Goal: Register for event/course

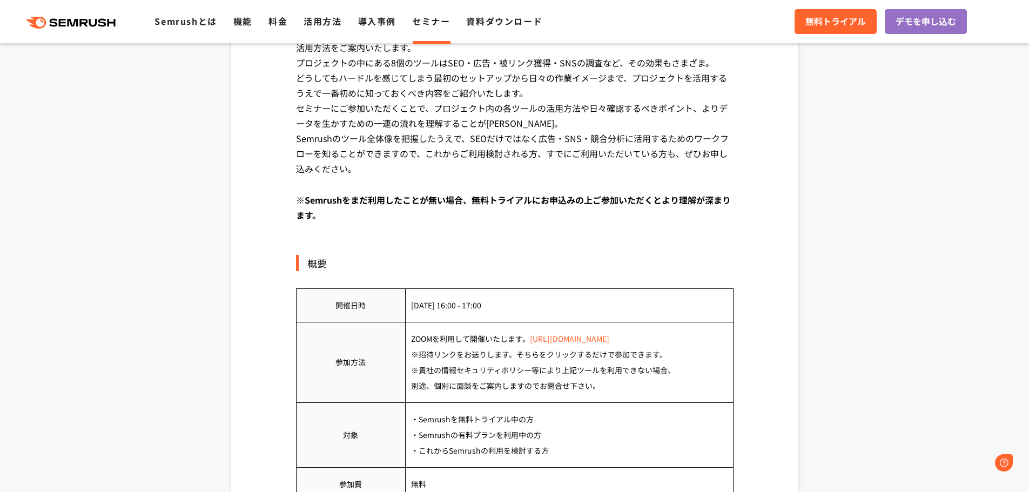
scroll to position [378, 0]
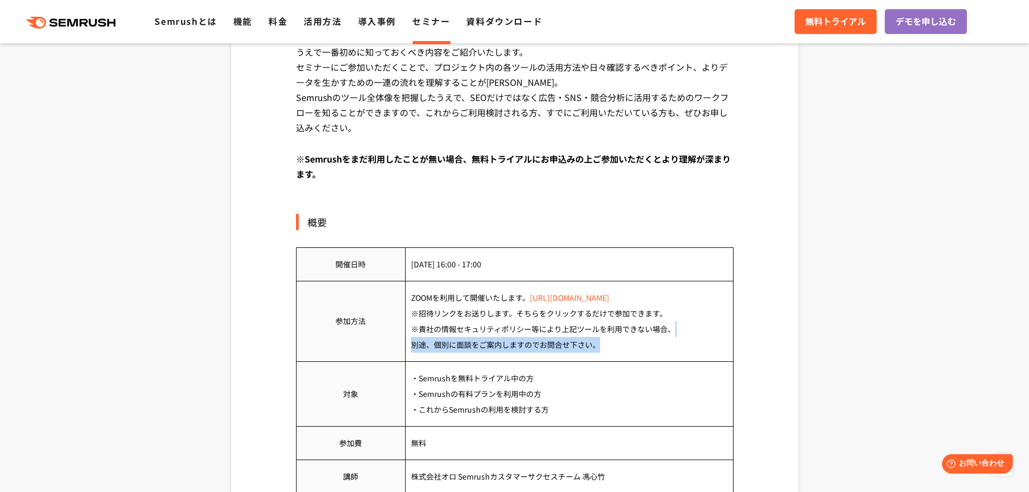
drag, startPoint x: 484, startPoint y: 326, endPoint x: 617, endPoint y: 339, distance: 134.1
click at [617, 339] on td "ZOOMを利用して開催いたします。 [URL][DOMAIN_NAME] ※招待リンクをお送りします。そちらをクリックするだけで参加できます。 ※貴社の情報セ…" at bounding box center [569, 321] width 328 height 80
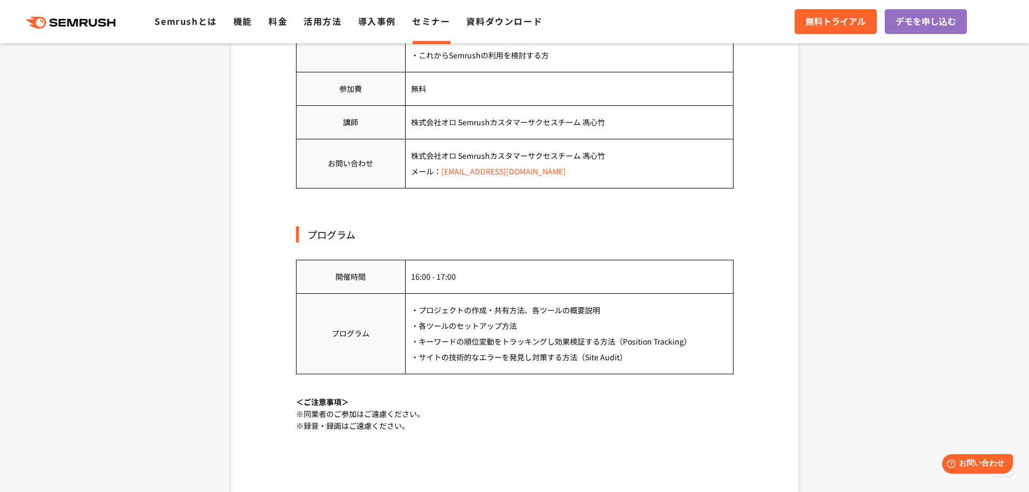
scroll to position [810, 0]
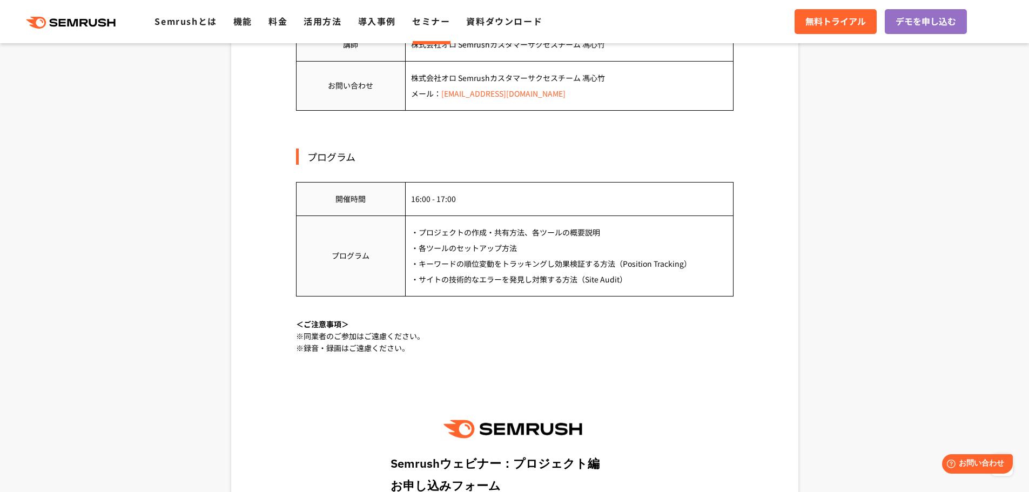
drag, startPoint x: 445, startPoint y: 266, endPoint x: 658, endPoint y: 278, distance: 213.1
click at [658, 278] on td "・プロジェクトの作成・共有方法、各ツールの概要説明 ・各ツールのセットアップ方法 ・キーワードの順位変動をトラッキングし効果検証する方法（Position T…" at bounding box center [569, 255] width 328 height 80
drag, startPoint x: 661, startPoint y: 278, endPoint x: 628, endPoint y: 250, distance: 43.7
click at [628, 250] on td "・プロジェクトの作成・共有方法、各ツールの概要説明 ・各ツールのセットアップ方法 ・キーワードの順位変動をトラッキングし効果検証する方法（Position T…" at bounding box center [569, 255] width 328 height 80
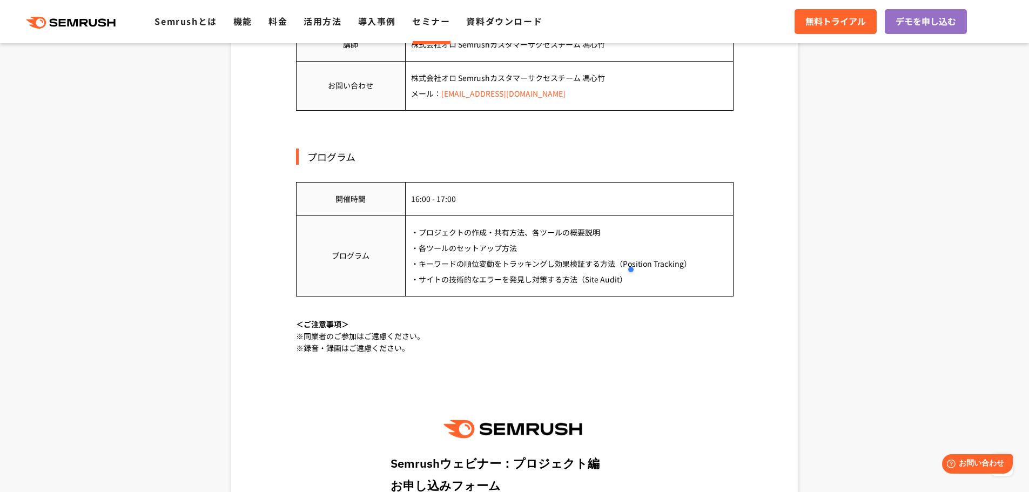
click at [628, 250] on td "・プロジェクトの作成・共有方法、各ツールの概要説明 ・各ツールのセットアップ方法 ・キーワードの順位変動をトラッキングし効果検証する方法（Position T…" at bounding box center [569, 255] width 328 height 80
drag, startPoint x: 456, startPoint y: 282, endPoint x: 637, endPoint y: 278, distance: 181.5
click at [637, 278] on td "・プロジェクトの作成・共有方法、各ツールの概要説明 ・各ツールのセットアップ方法 ・キーワードの順位変動をトラッキングし効果検証する方法（Position T…" at bounding box center [569, 255] width 328 height 80
drag, startPoint x: 652, startPoint y: 278, endPoint x: 619, endPoint y: 253, distance: 41.3
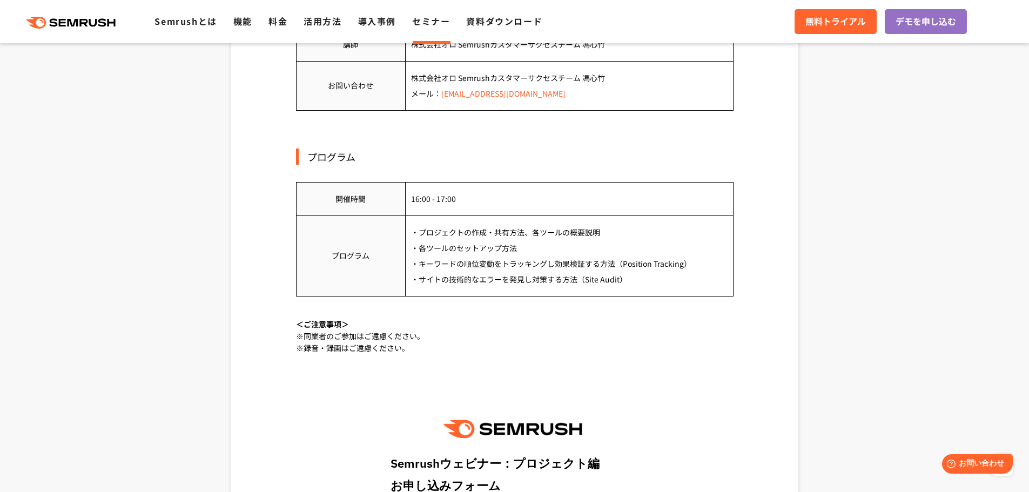
click at [619, 253] on td "・プロジェクトの作成・共有方法、各ツールの概要説明 ・各ツールのセットアップ方法 ・キーワードの順位変動をトラッキングし効果検証する方法（Position T…" at bounding box center [569, 255] width 328 height 80
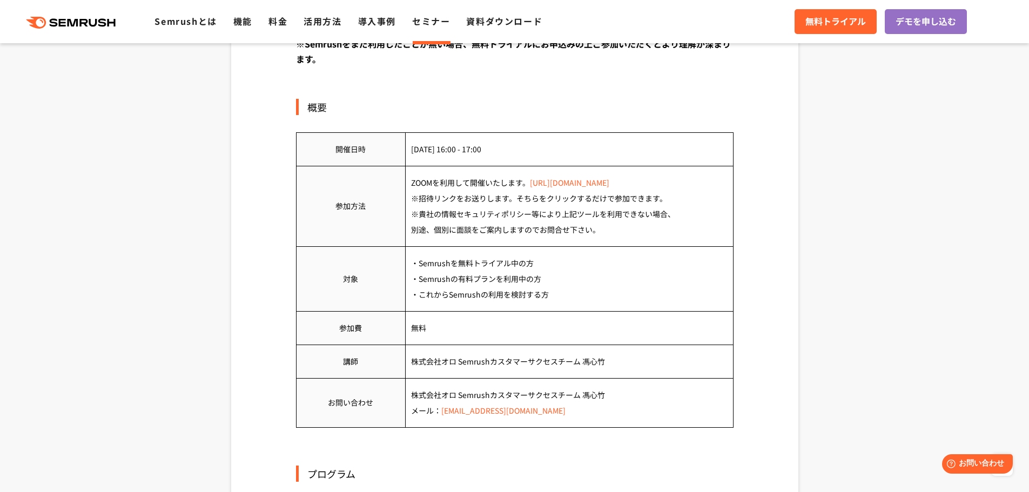
scroll to position [486, 0]
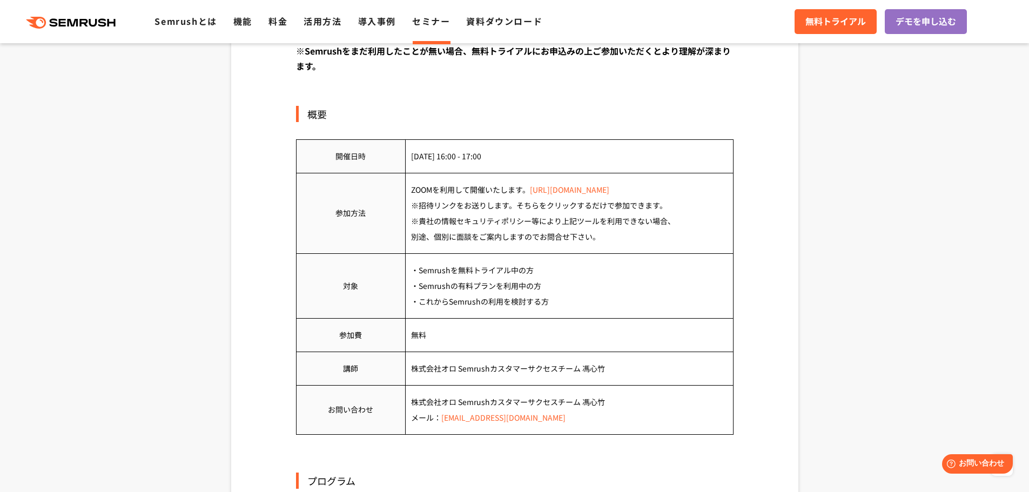
drag, startPoint x: 578, startPoint y: 309, endPoint x: 436, endPoint y: 275, distance: 146.2
click at [436, 275] on td "・Semrushを無料トライアル中の方 ・Semrushの有料プランを利用中の方 ・これからSemrushの利用を検討する方" at bounding box center [569, 285] width 328 height 65
drag, startPoint x: 422, startPoint y: 275, endPoint x: 595, endPoint y: 299, distance: 174.5
click at [595, 299] on td "・Semrushを無料トライアル中の方 ・Semrushの有料プランを利用中の方 ・これからSemrushの利用を検討する方" at bounding box center [569, 285] width 328 height 65
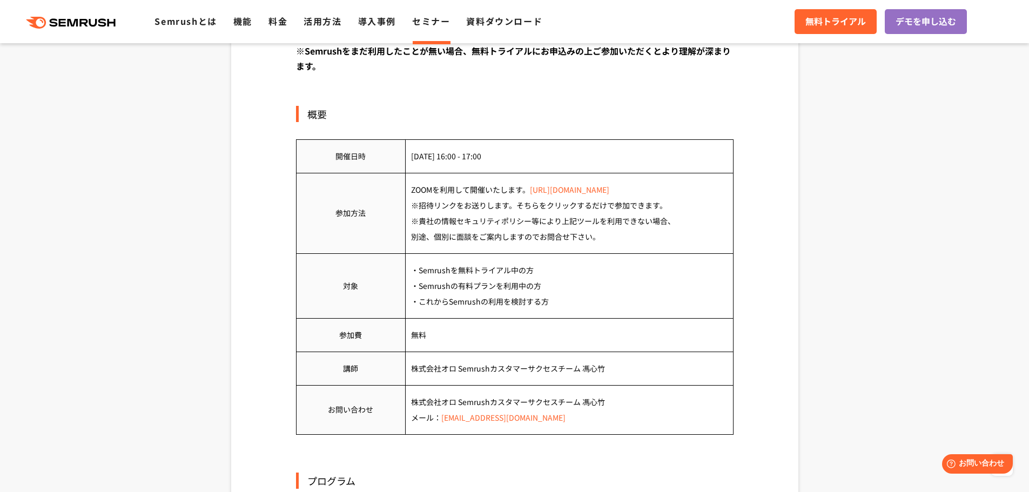
click at [595, 299] on td "・Semrushを無料トライアル中の方 ・Semrushの有料プランを利用中の方 ・これからSemrushの利用を検討する方" at bounding box center [569, 285] width 328 height 65
drag, startPoint x: 609, startPoint y: 299, endPoint x: 405, endPoint y: 273, distance: 205.8
click at [405, 273] on tr "対象 ・Semrushを無料トライアル中の方 ・Semrushの有料プランを利用中の方 ・これからSemrushの利用を検討する方" at bounding box center [514, 285] width 437 height 65
click at [472, 277] on td "・Semrushを無料トライアル中の方 ・Semrushの有料プランを利用中の方 ・これからSemrushの利用を検討する方" at bounding box center [569, 285] width 328 height 65
